Goal: Feedback & Contribution: Submit feedback/report problem

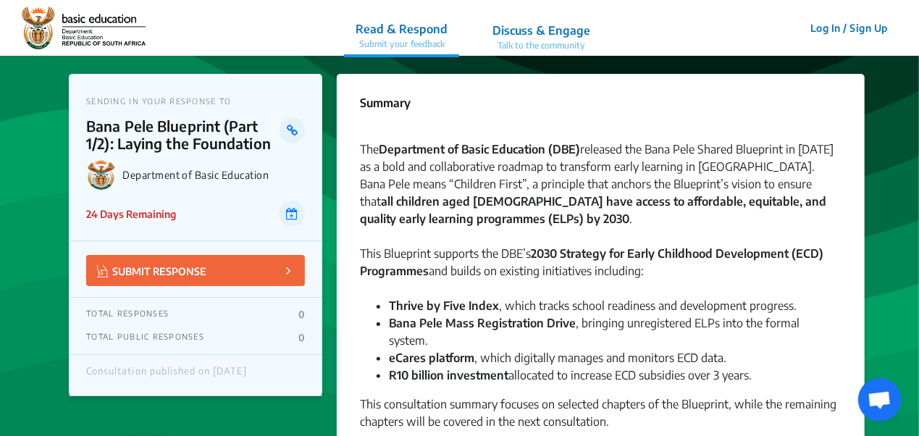
click at [382, 408] on div "This consultation summary focuses on selected chapters of the Blueprint, while …" at bounding box center [600, 421] width 481 height 52
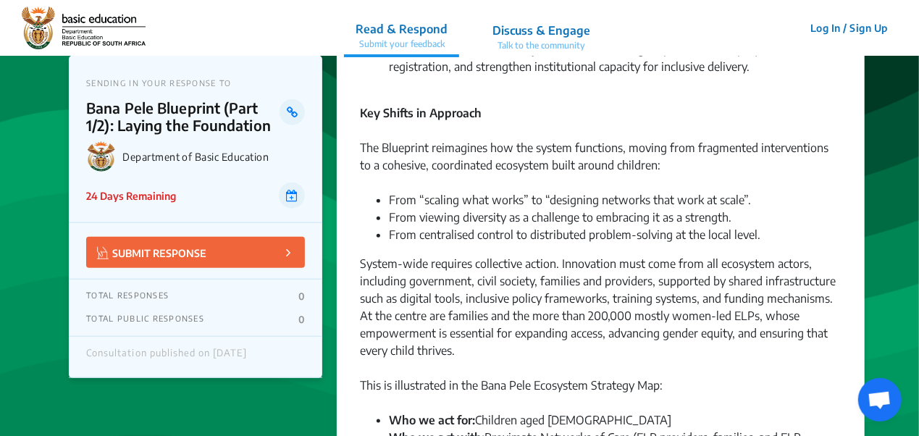
scroll to position [660, 0]
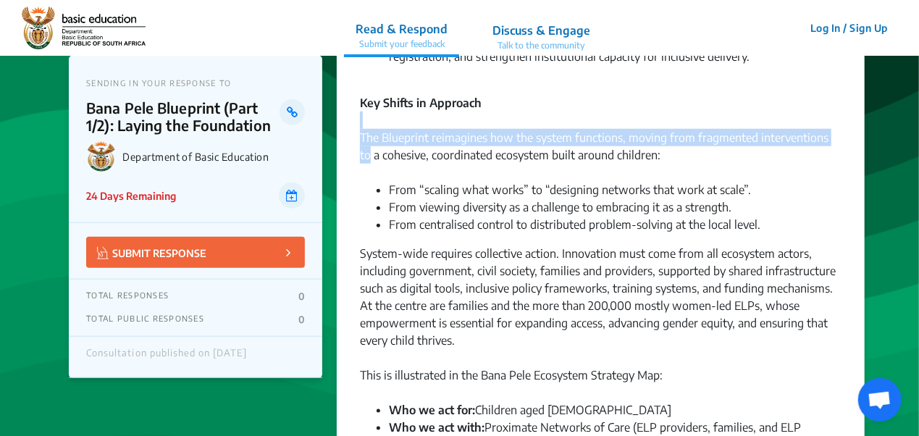
drag, startPoint x: 918, startPoint y: 97, endPoint x: 918, endPoint y: 112, distance: 15.2
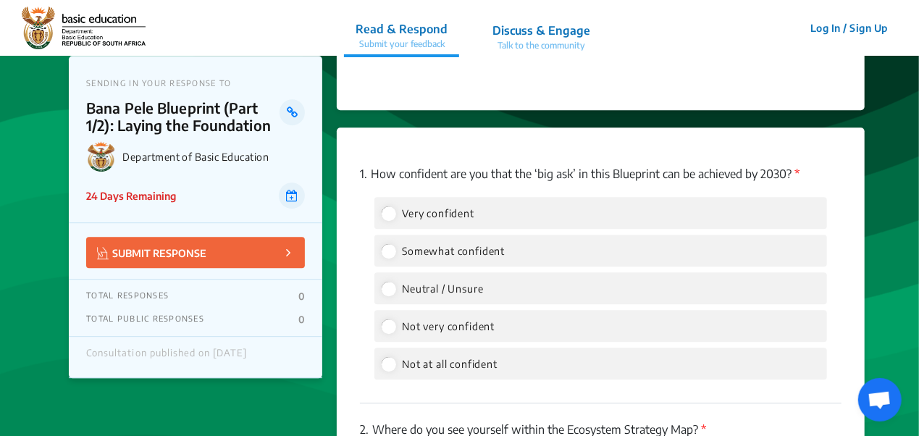
scroll to position [2002, 0]
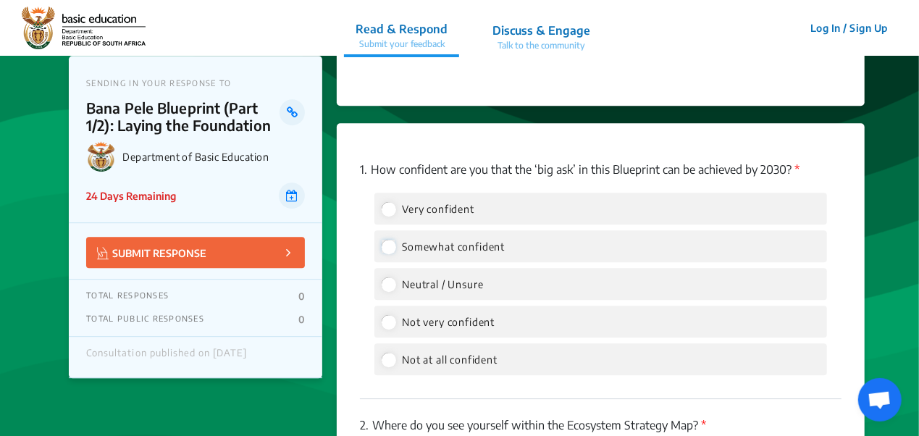
click at [389, 240] on input "Somewhat confident" at bounding box center [388, 246] width 13 height 13
radio input "true"
drag, startPoint x: 918, startPoint y: 230, endPoint x: 921, endPoint y: 246, distance: 16.2
drag, startPoint x: 921, startPoint y: 246, endPoint x: 883, endPoint y: 284, distance: 53.2
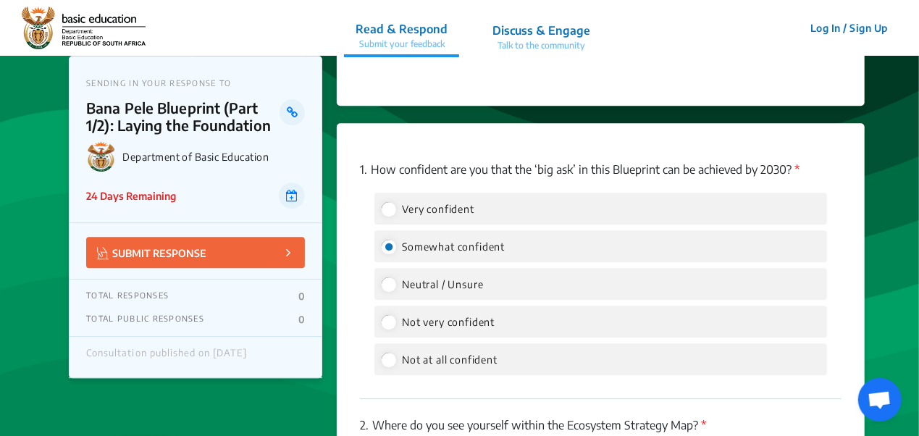
click at [883, 284] on app-consultation-profile "SENDING IN YOUR RESPONSE TO Bana Pele Blueprint (Part 1/2): Laying the Foundati…" at bounding box center [459, 128] width 919 height 4151
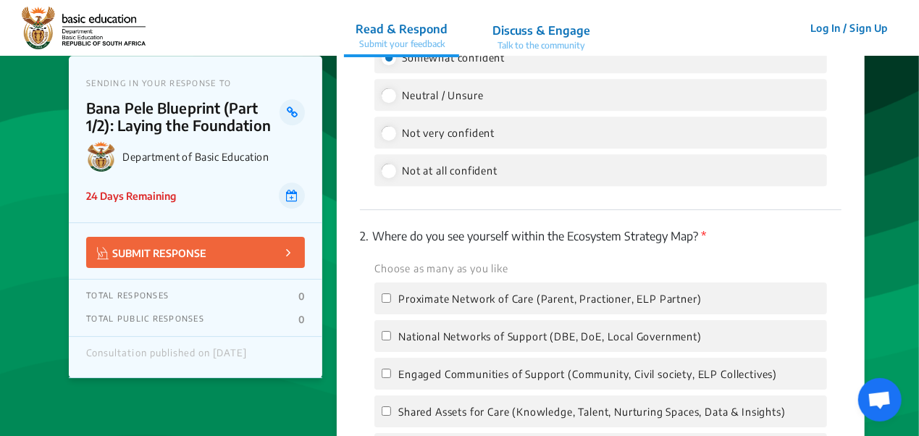
scroll to position [2261, 0]
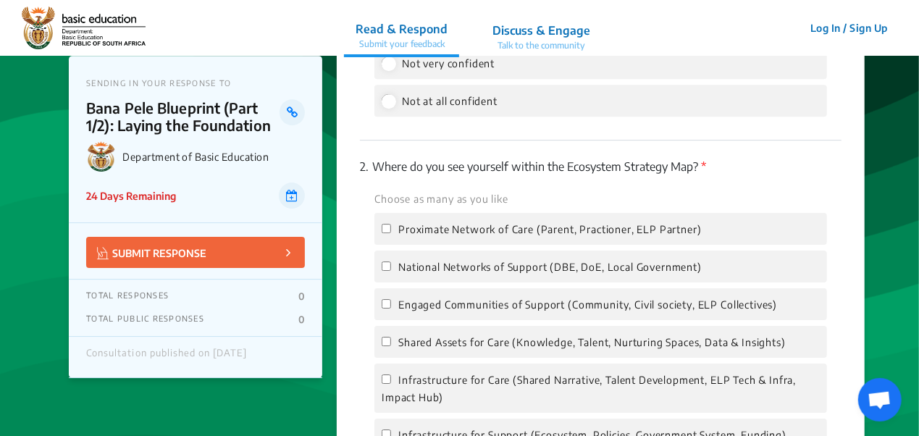
click at [396, 258] on label "National Networks of Support (DBE, DoE, Local Government)" at bounding box center [542, 266] width 320 height 17
click at [391, 261] on input "National Networks of Support (DBE, DoE, Local Government)" at bounding box center [386, 265] width 9 height 9
checkbox input "true"
click at [389, 224] on input "Proximate Network of Care (Parent, Practioner, ELP Partner)" at bounding box center [386, 228] width 9 height 9
checkbox input "true"
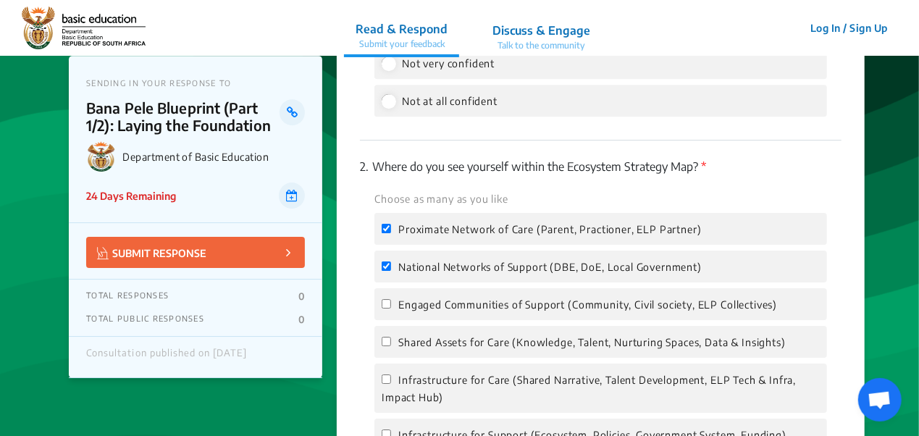
click at [392, 295] on label "Engaged Communities of Support (Community, Civil society, ELP Collectives)" at bounding box center [579, 303] width 395 height 17
click at [391, 299] on input "Engaged Communities of Support (Community, Civil society, ELP Collectives)" at bounding box center [386, 303] width 9 height 9
checkbox input "true"
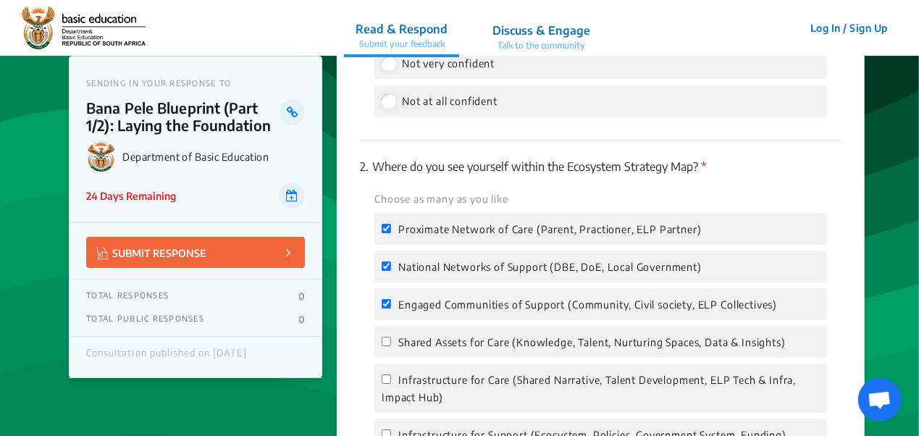
drag, startPoint x: 918, startPoint y: 267, endPoint x: 882, endPoint y: 298, distance: 47.7
drag, startPoint x: 918, startPoint y: 237, endPoint x: 919, endPoint y: 246, distance: 9.5
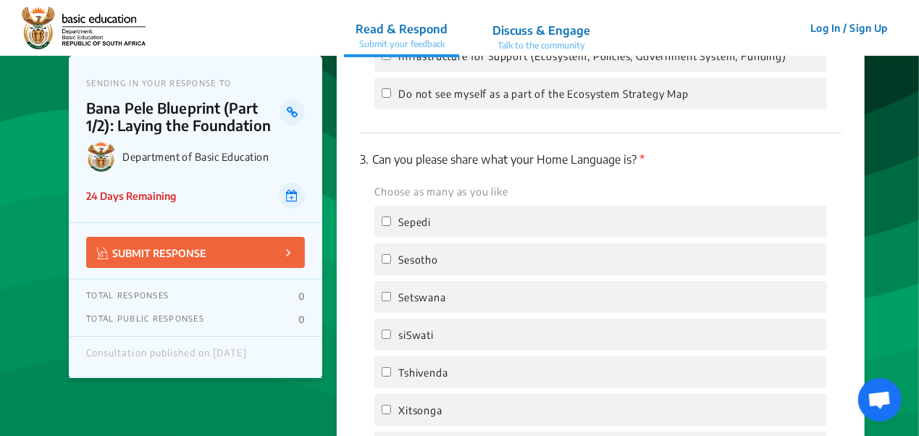
scroll to position [2653, 0]
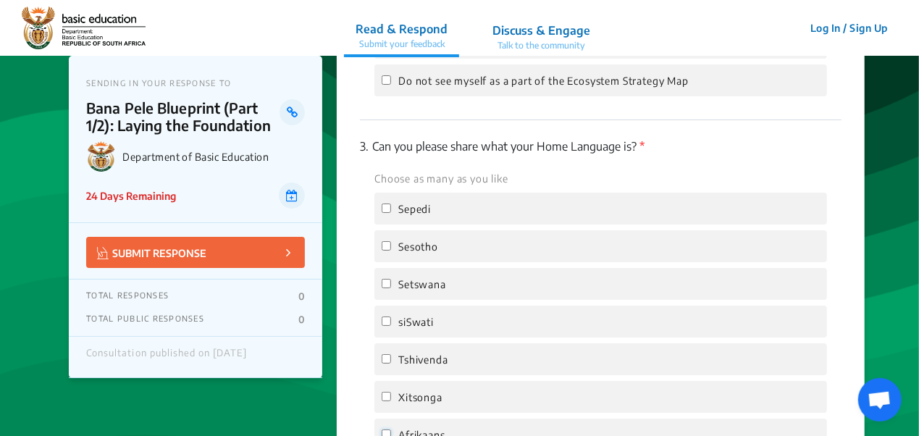
click at [388, 429] on input "Afrikaans" at bounding box center [386, 433] width 9 height 9
checkbox input "true"
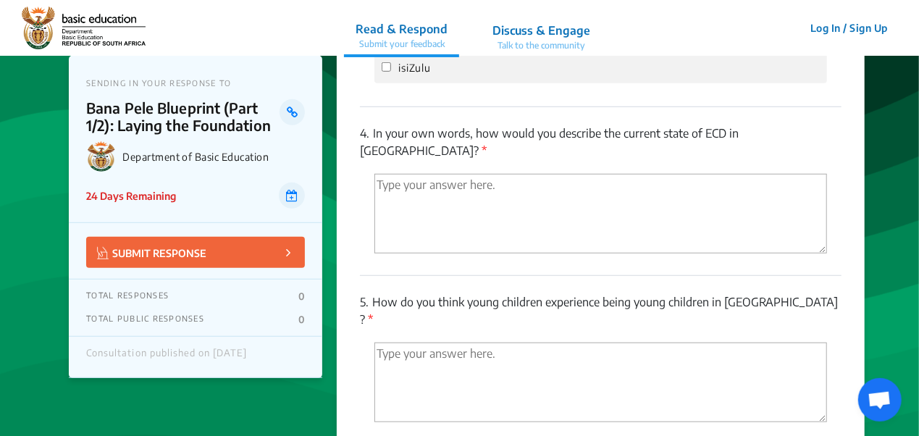
scroll to position [3202, 0]
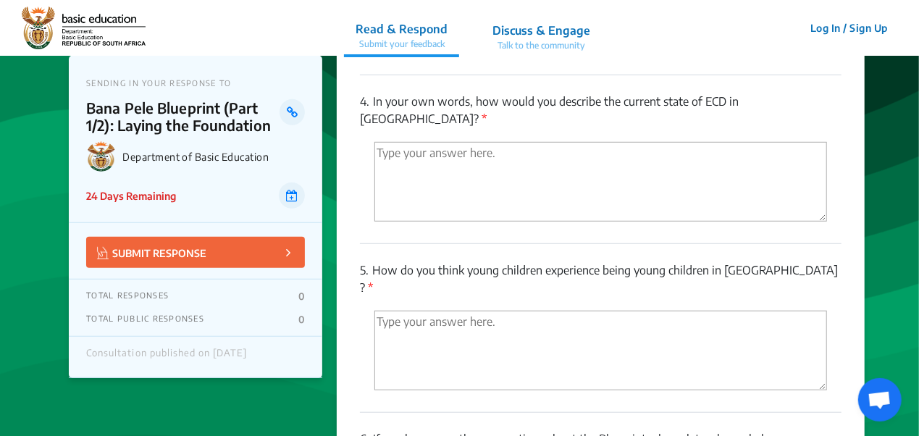
click at [508, 142] on textarea "'Type your answer here.' | translate" at bounding box center [600, 182] width 452 height 80
type textarea "Lots of movement and momentum"
click at [494, 311] on textarea "'Type your answer here.' | translate" at bounding box center [600, 351] width 452 height 80
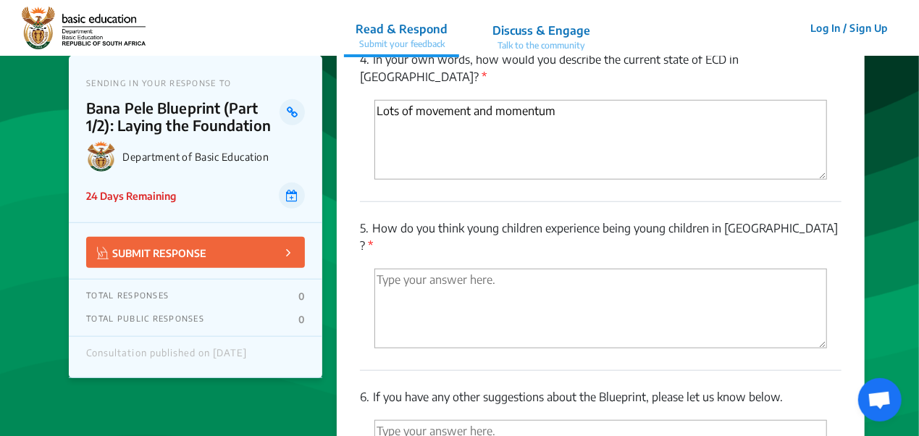
scroll to position [3266, 0]
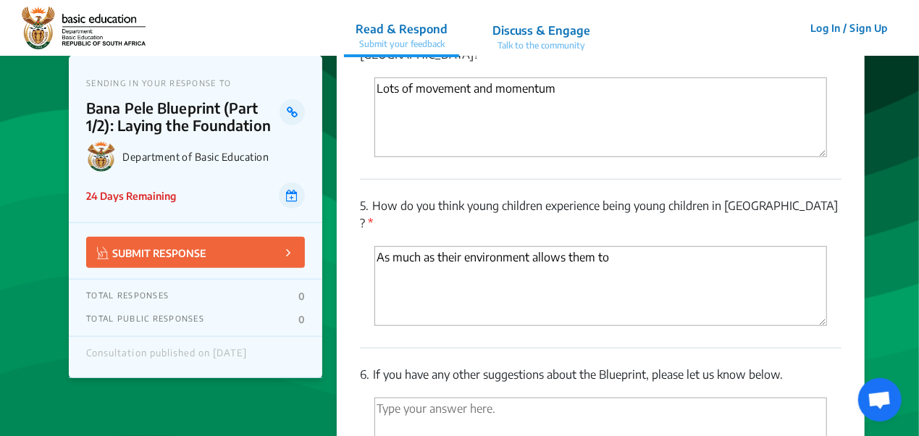
type textarea "As much as their environment allows them to"
